Goal: Find specific page/section: Find specific page/section

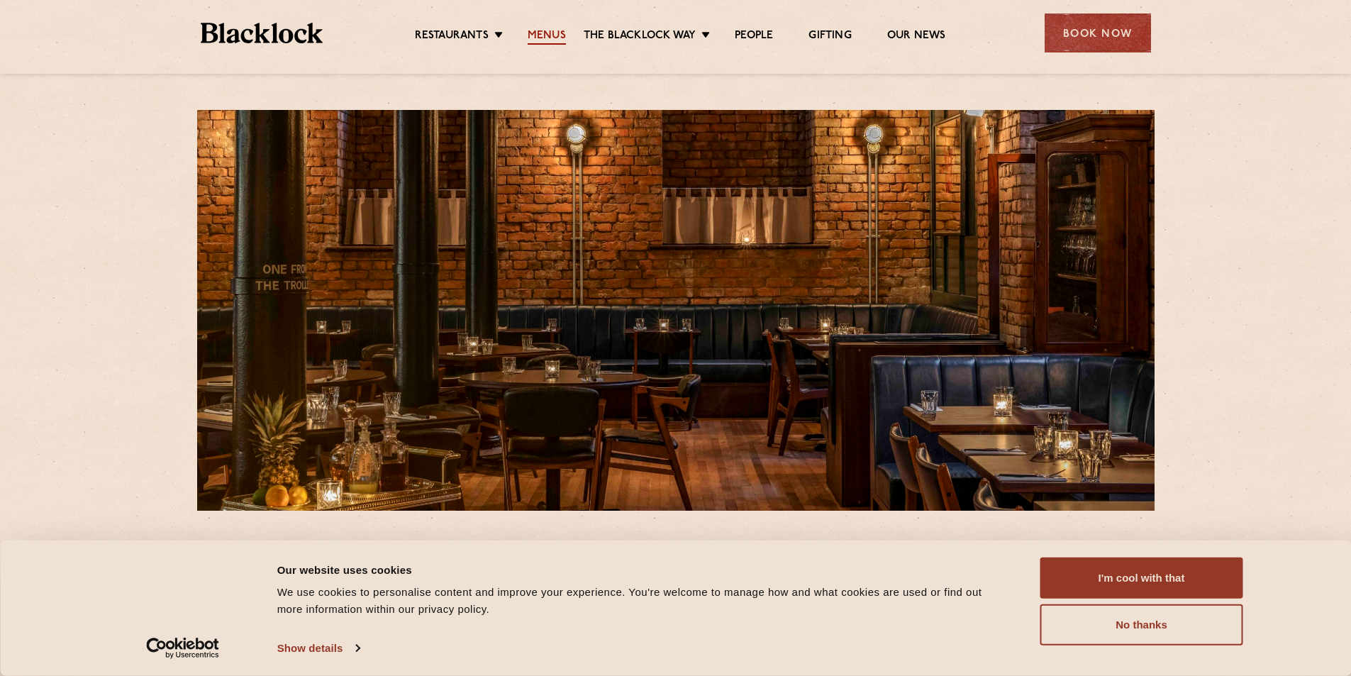
click at [556, 40] on link "Menus" at bounding box center [547, 37] width 38 height 16
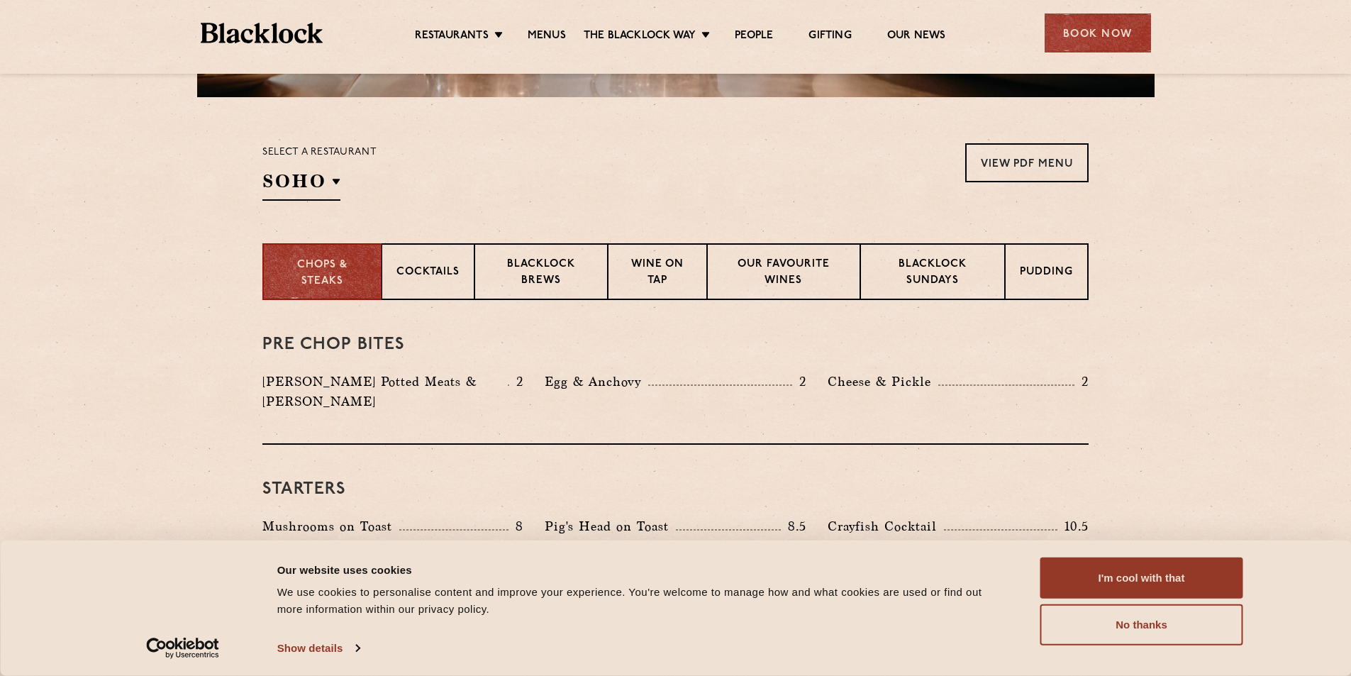
scroll to position [426, 0]
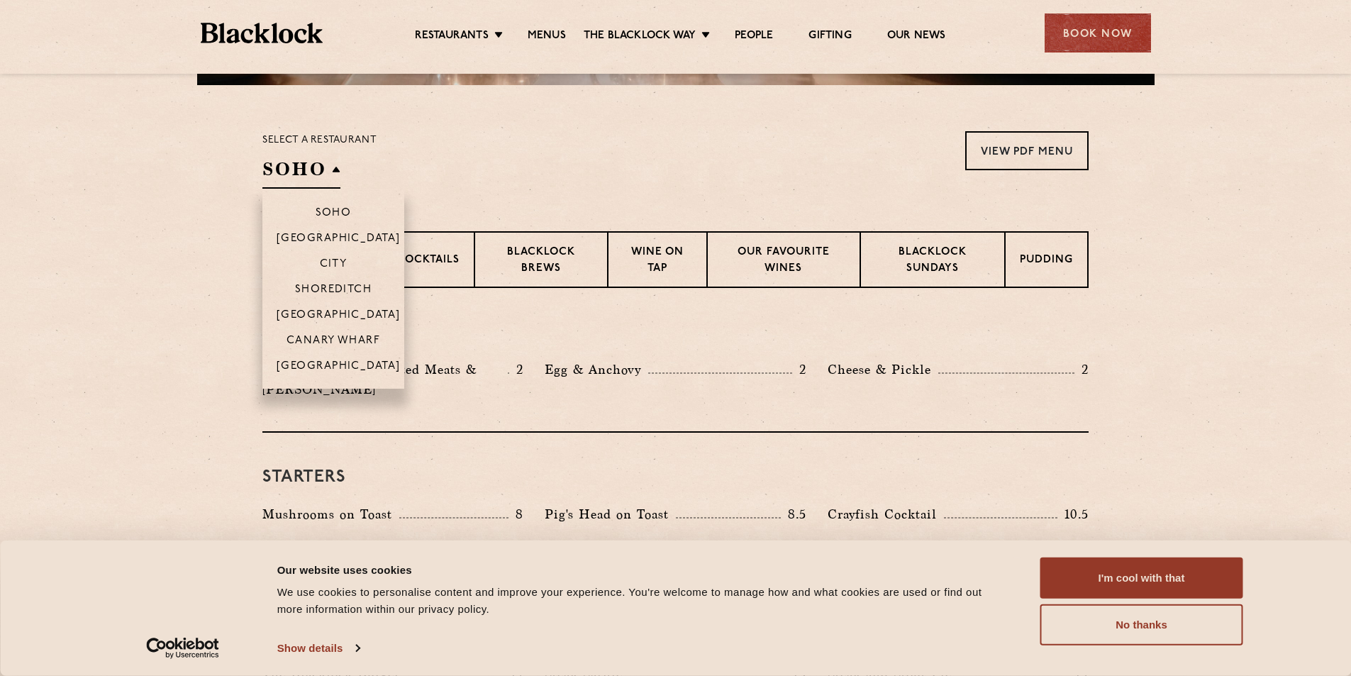
click at [300, 165] on h2 "SOHO" at bounding box center [301, 173] width 78 height 32
click at [339, 359] on li "[GEOGRAPHIC_DATA]" at bounding box center [333, 371] width 142 height 36
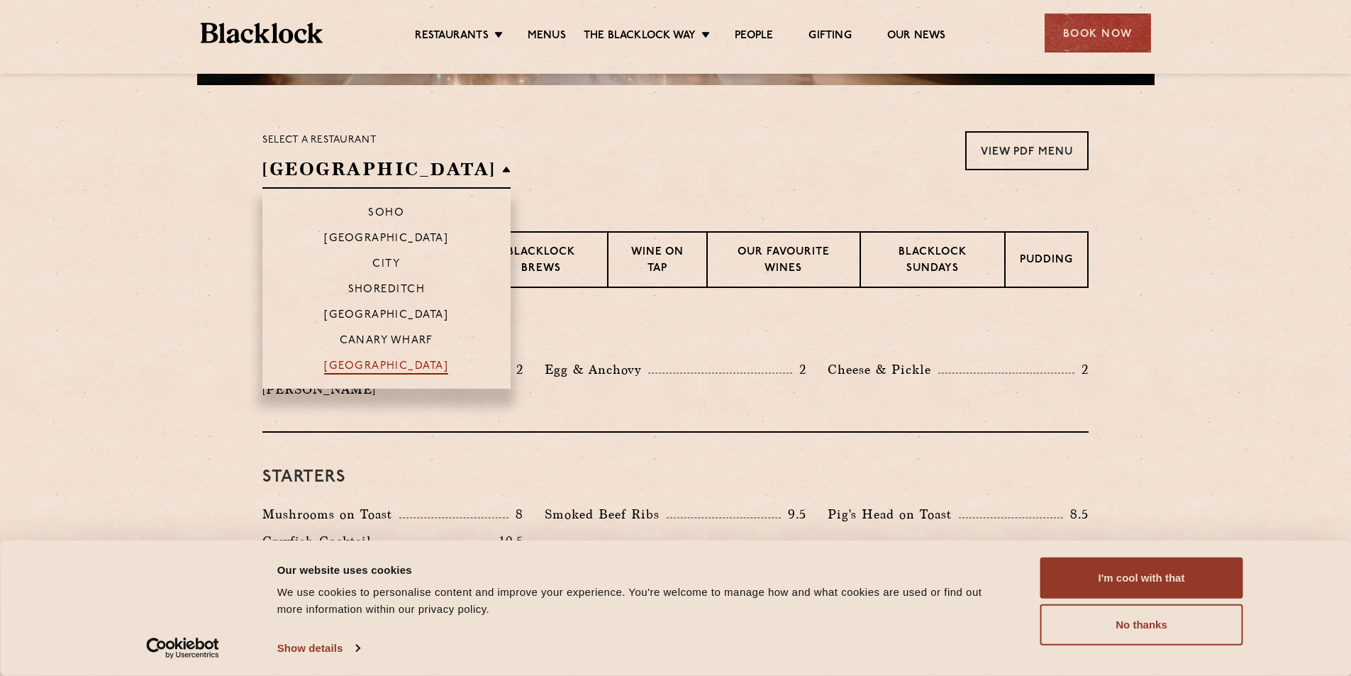
click at [339, 367] on p "[GEOGRAPHIC_DATA]" at bounding box center [386, 367] width 124 height 14
click at [394, 354] on li "[GEOGRAPHIC_DATA]" at bounding box center [386, 371] width 248 height 36
click at [367, 372] on p "[GEOGRAPHIC_DATA]" at bounding box center [386, 367] width 124 height 14
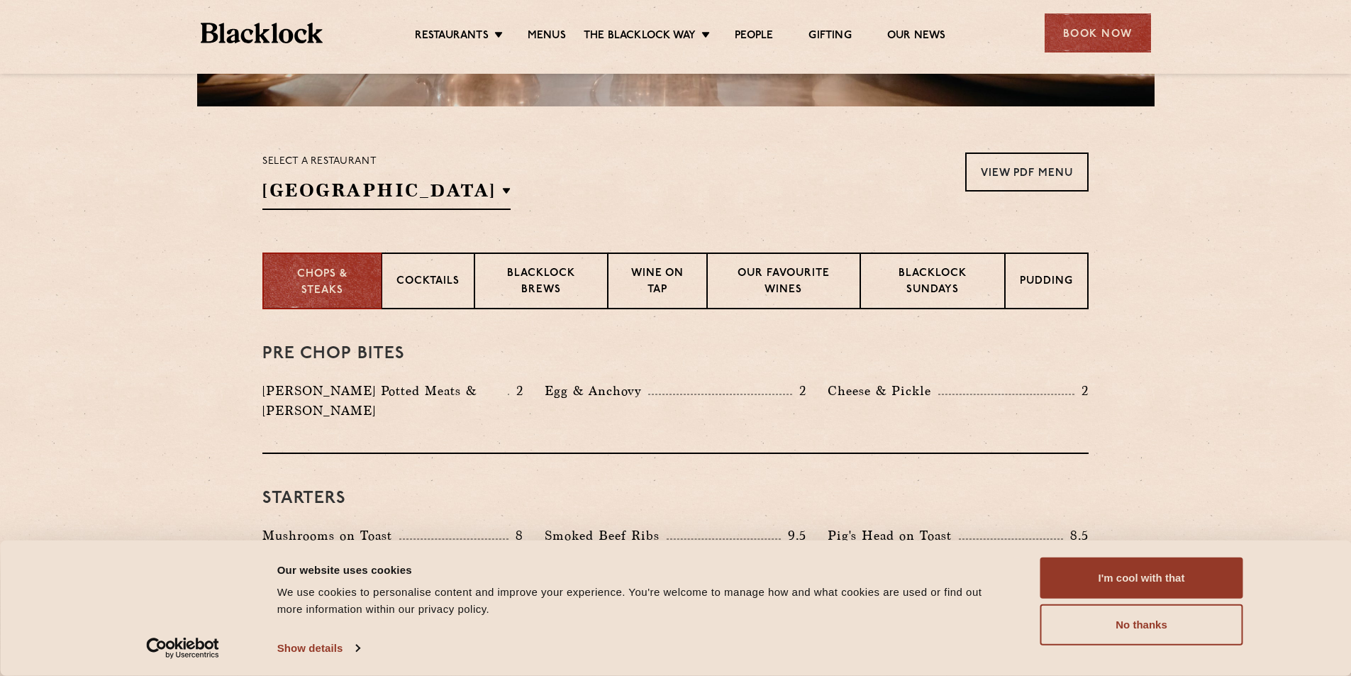
scroll to position [142, 0]
